Goal: Information Seeking & Learning: Find specific fact

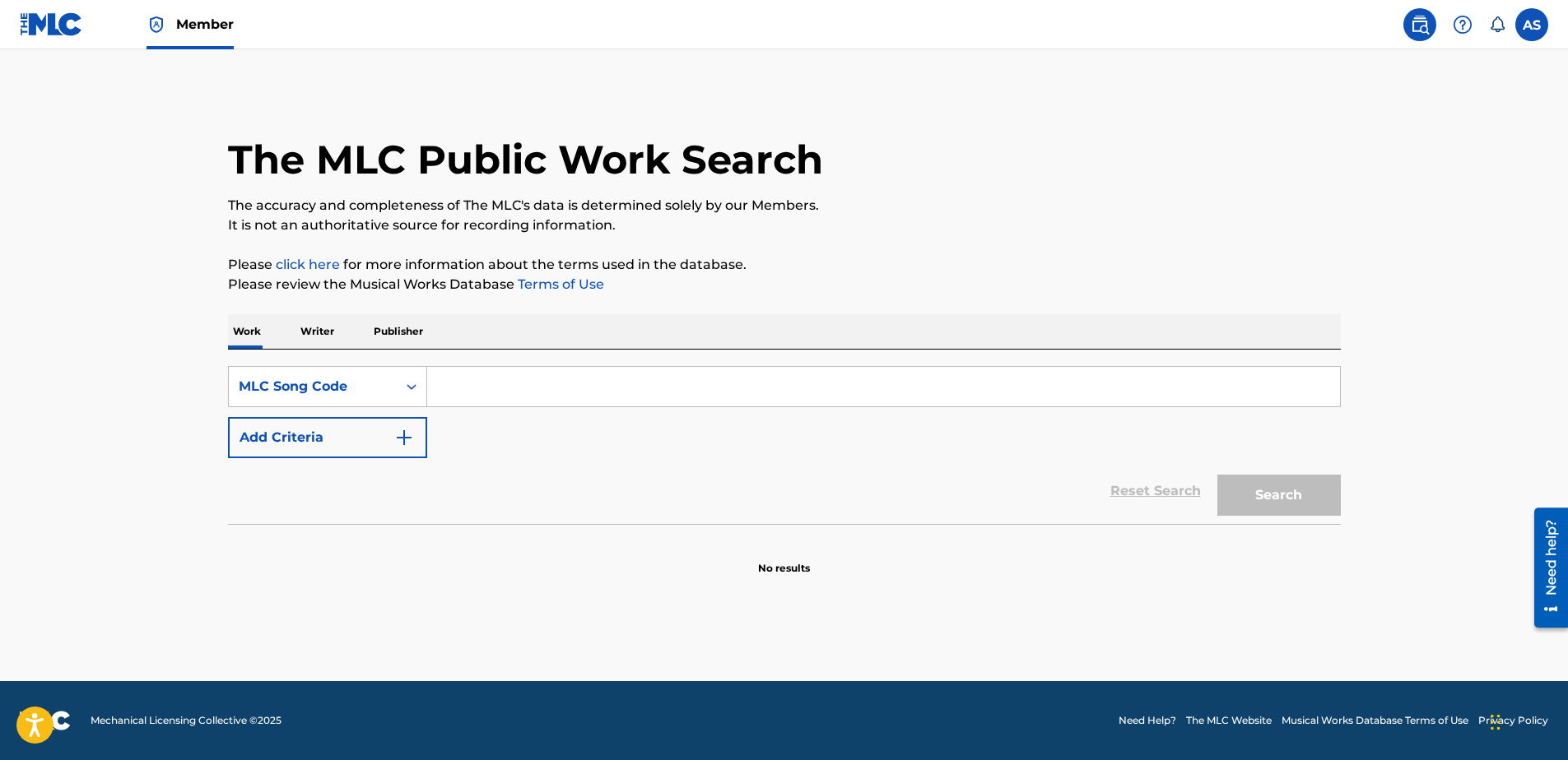
click at [506, 384] on input "Search Form" at bounding box center [883, 387] width 912 height 40
click at [490, 400] on input "Search Form" at bounding box center [883, 387] width 912 height 40
paste input "E04799"
click at [1310, 495] on button "Search" at bounding box center [1279, 495] width 124 height 42
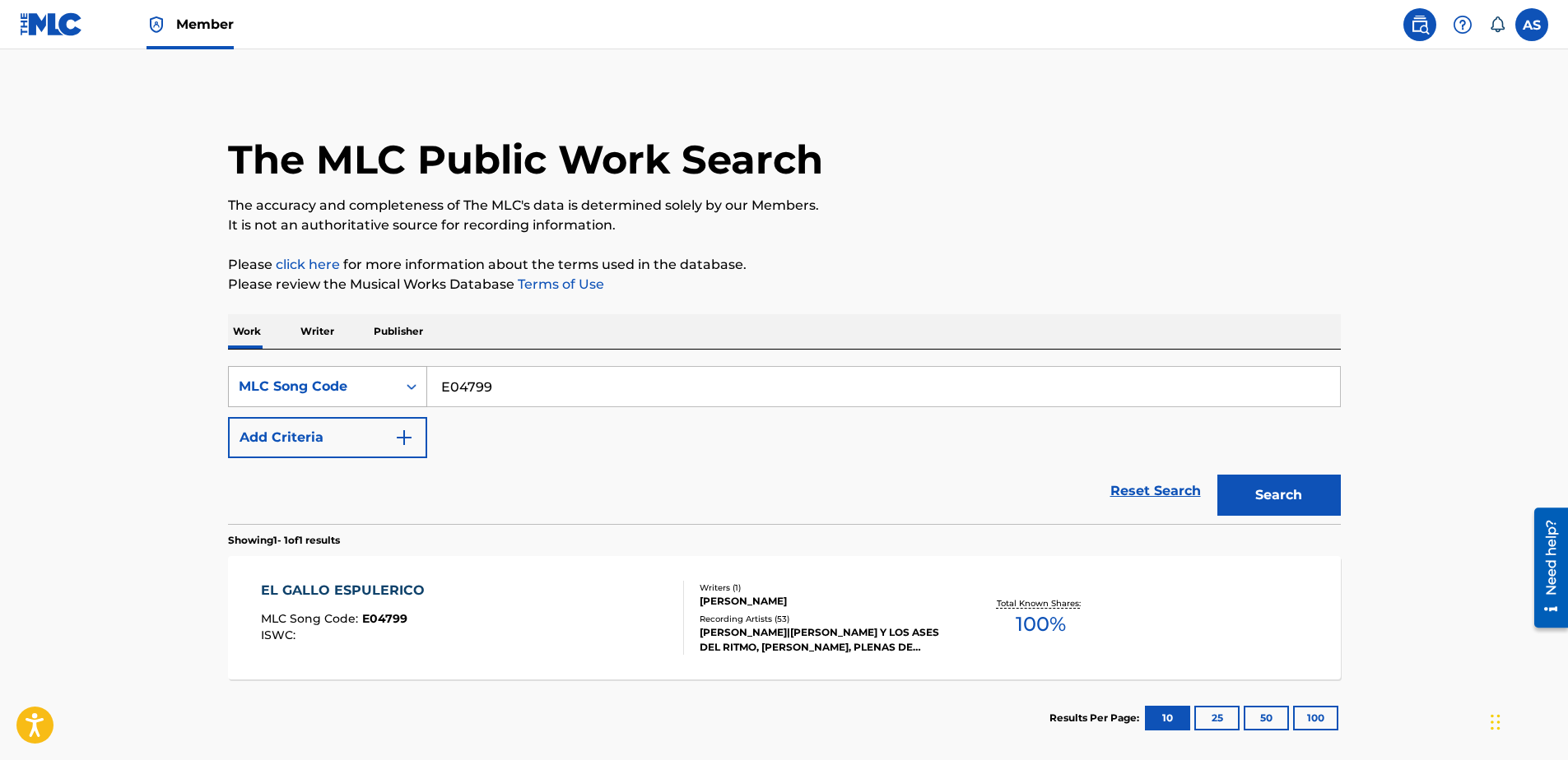
drag, startPoint x: 401, startPoint y: 399, endPoint x: 258, endPoint y: 402, distance: 143.0
click at [258, 402] on div "SearchWithCriteriab3e5b583-b198-4008-9bcb-ab474cb6c297 MLC Song Code E04799" at bounding box center [784, 387] width 1112 height 42
paste input "C5958E"
type input "C5958E"
click at [1217, 474] on button "Search" at bounding box center [1279, 495] width 124 height 42
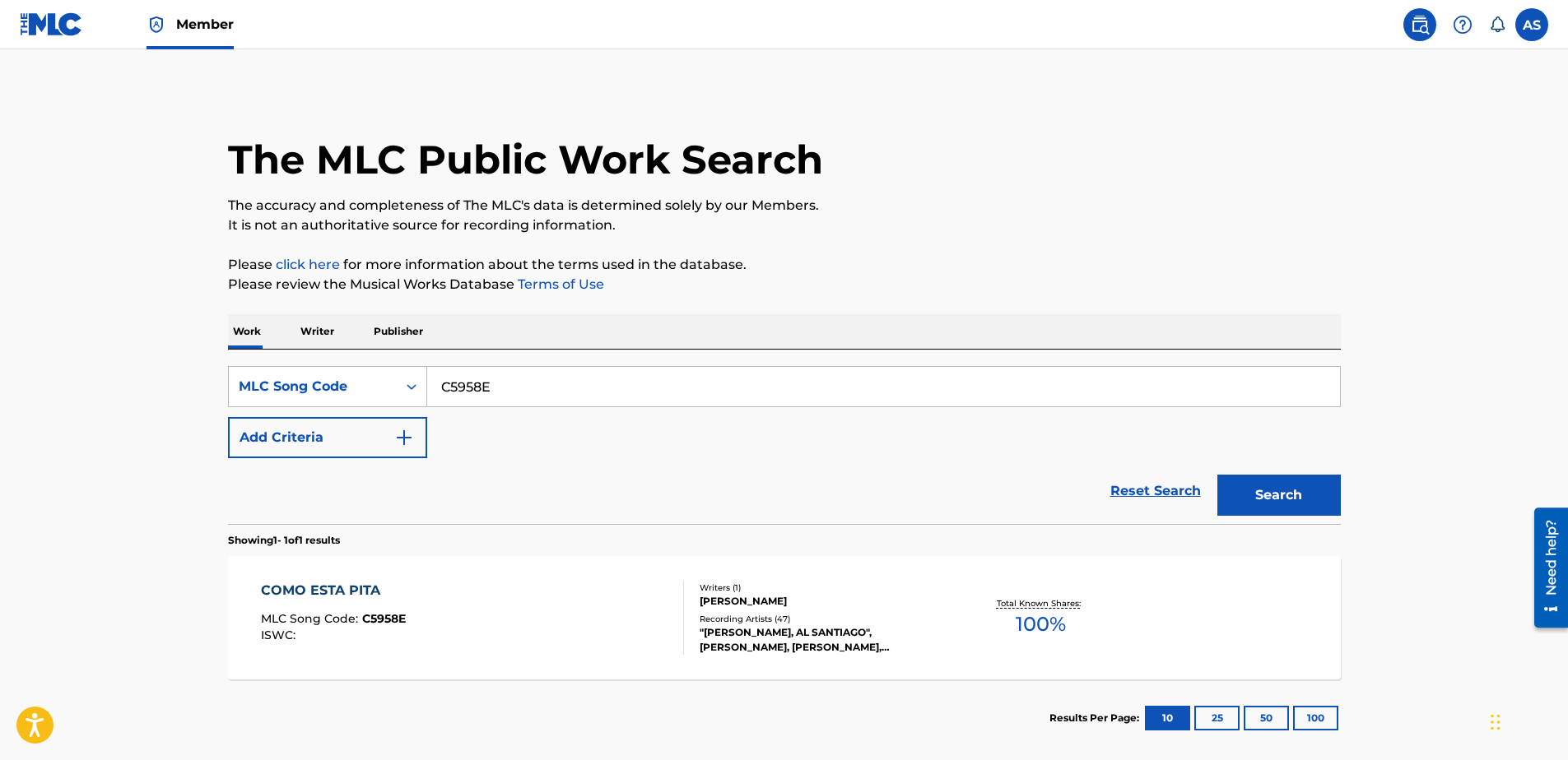
click at [965, 224] on p "It is not an authoritative source for recording information." at bounding box center [784, 225] width 1112 height 20
click at [1085, 106] on div "The MLC Public Work Search" at bounding box center [784, 150] width 1112 height 120
